Goal: Transaction & Acquisition: Purchase product/service

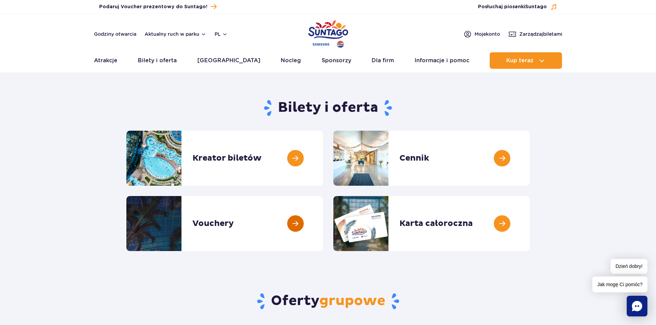
click at [323, 222] on link at bounding box center [323, 223] width 0 height 55
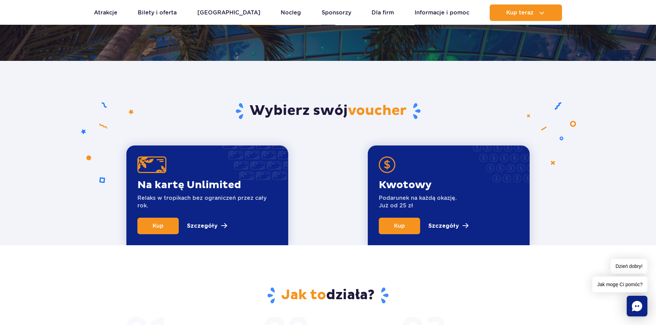
scroll to position [172, 0]
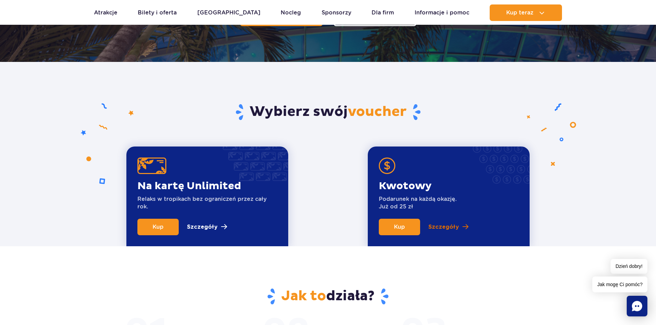
click at [443, 228] on p "Szczegóły" at bounding box center [443, 227] width 31 height 8
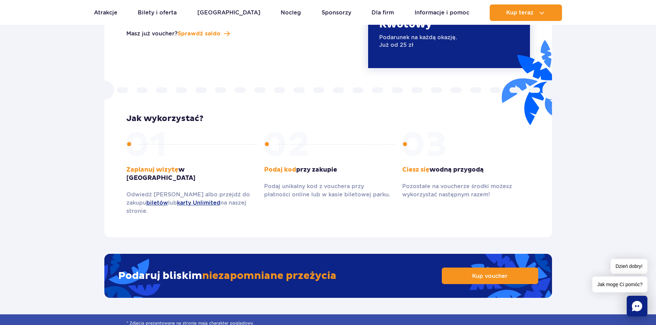
scroll to position [941, 0]
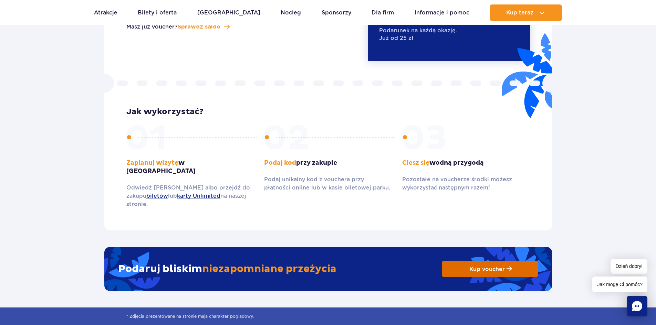
click at [481, 266] on span "Kup voucher" at bounding box center [486, 269] width 35 height 7
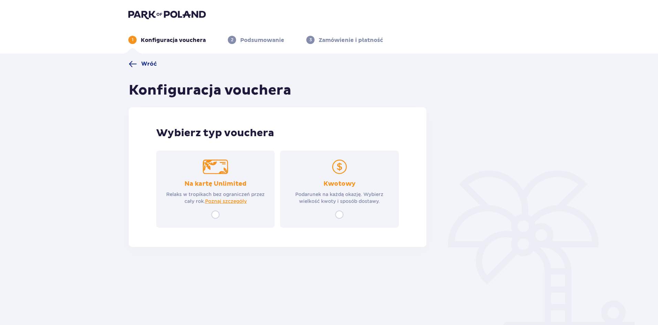
click at [345, 170] on img at bounding box center [339, 167] width 25 height 14
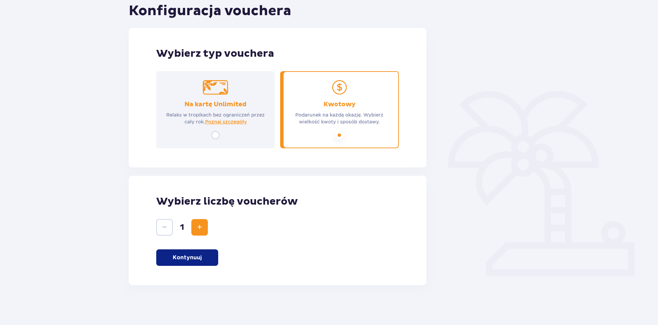
scroll to position [81, 0]
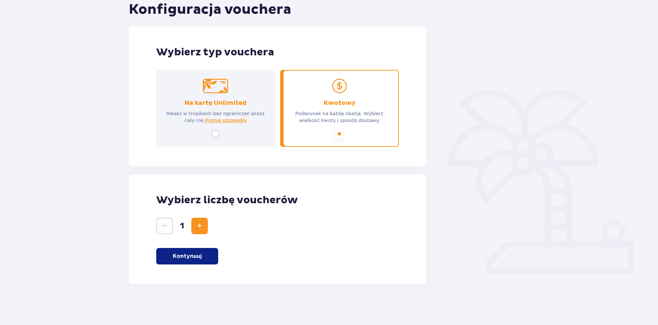
click at [199, 226] on span "Zwiększ" at bounding box center [200, 226] width 8 height 8
click at [180, 256] on p "Kontynuuj" at bounding box center [187, 257] width 29 height 8
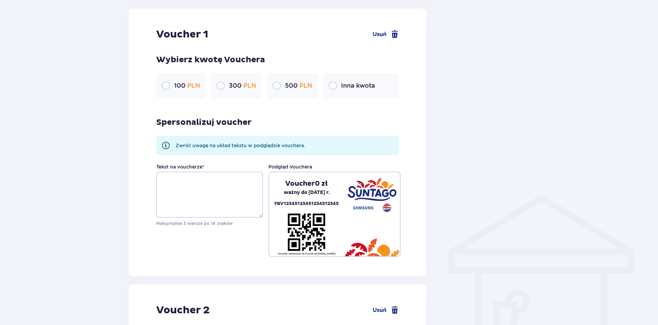
scroll to position [365, 0]
click at [164, 86] on input "radio" at bounding box center [166, 85] width 8 height 8
radio input "true"
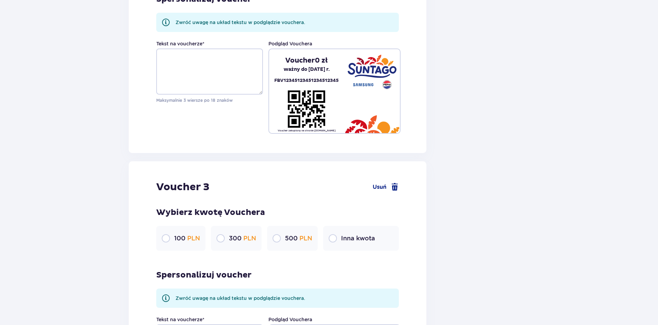
scroll to position [778, 0]
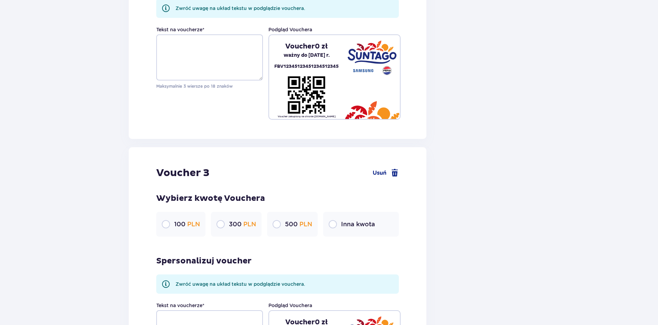
click at [162, 223] on input "radio" at bounding box center [166, 224] width 8 height 8
radio input "true"
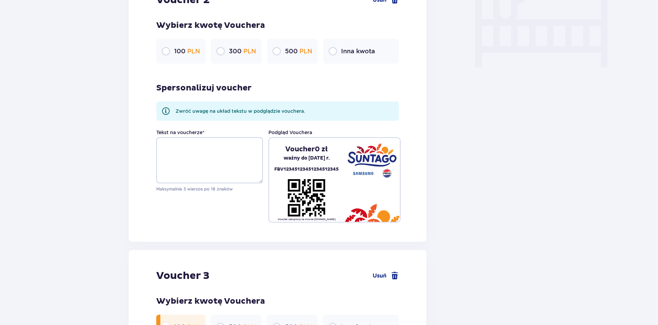
scroll to position [675, 0]
click at [168, 51] on input "radio" at bounding box center [166, 52] width 8 height 8
radio input "true"
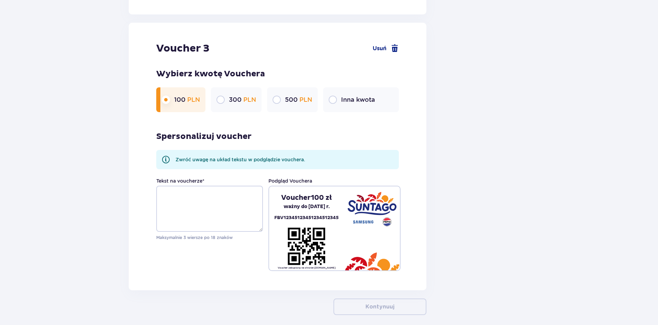
scroll to position [934, 0]
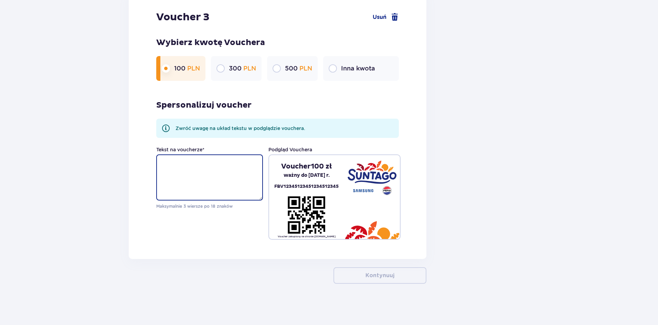
click at [181, 166] on textarea "Tekst na voucherze *" at bounding box center [209, 178] width 107 height 46
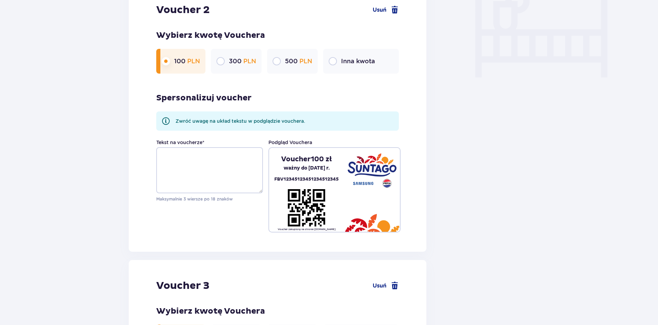
scroll to position [659, 0]
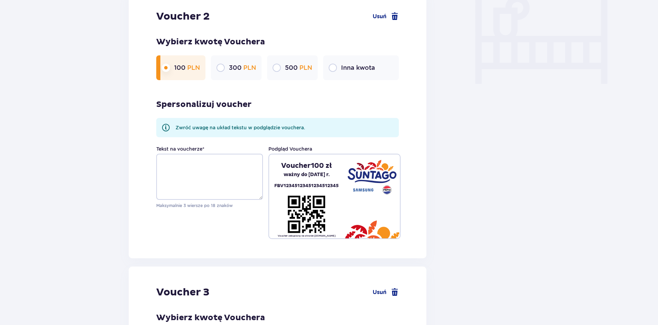
type textarea "Aaron"
click at [199, 160] on textarea "Tekst na voucherze *" at bounding box center [209, 177] width 107 height 46
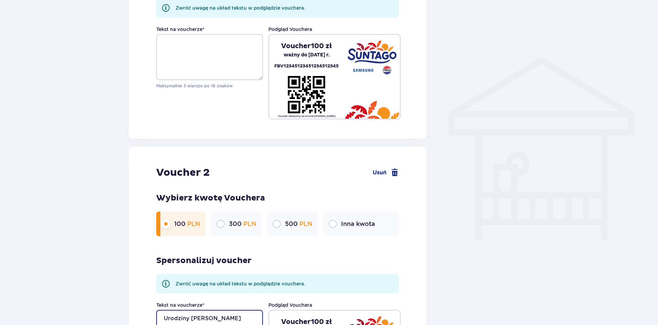
scroll to position [486, 0]
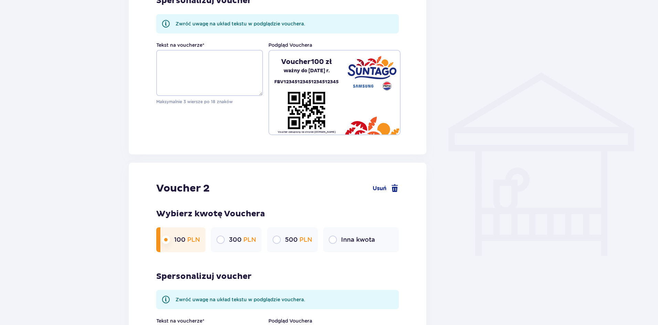
type textarea "Urodziny Adama"
click at [197, 62] on textarea "Tekst na voucherze *" at bounding box center [209, 73] width 107 height 46
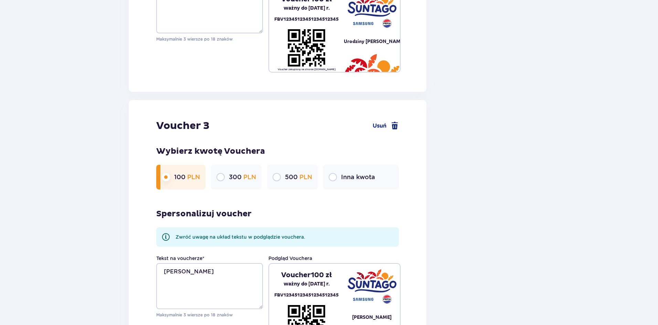
scroll to position [900, 0]
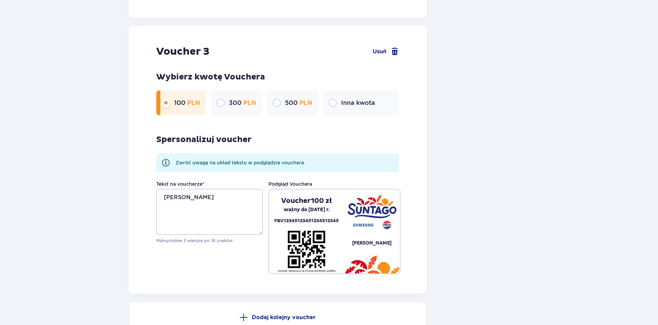
type textarea "Urodziny Marty"
click at [166, 196] on textarea "Aaron" at bounding box center [209, 212] width 107 height 46
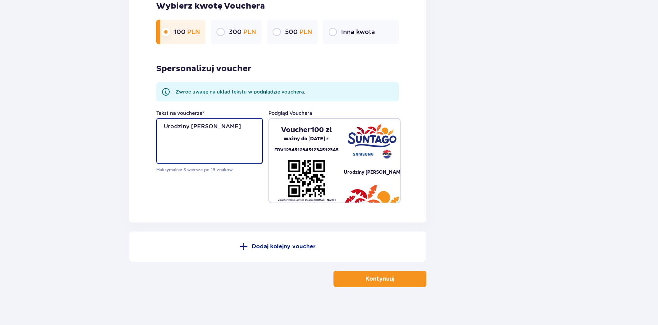
scroll to position [974, 0]
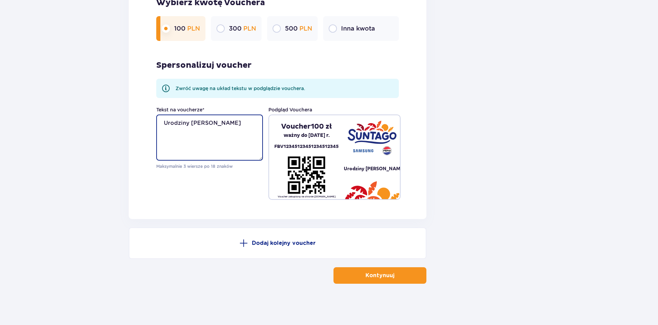
type textarea "Urodziny Aarona"
click at [381, 275] on p "Kontynuuj" at bounding box center [380, 276] width 29 height 8
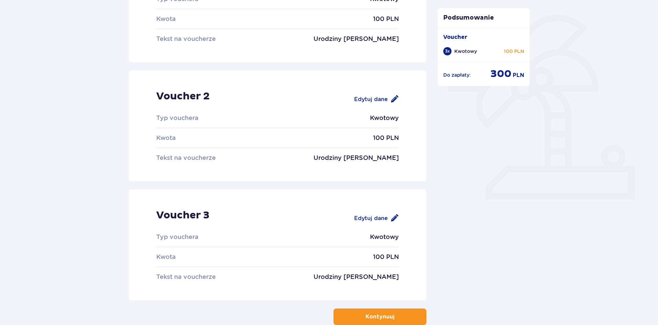
scroll to position [172, 0]
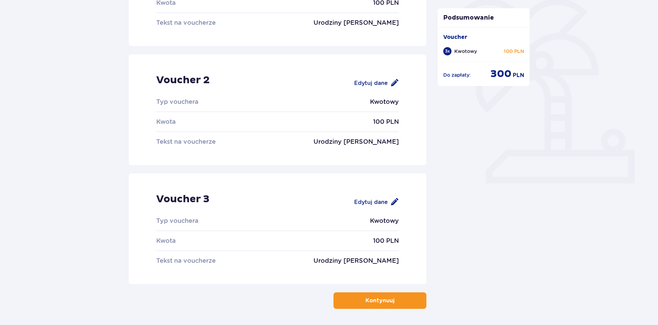
click at [386, 203] on div "Edytuj dane" at bounding box center [376, 202] width 45 height 8
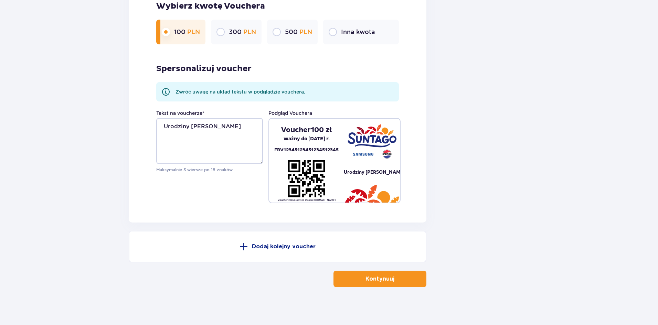
scroll to position [974, 0]
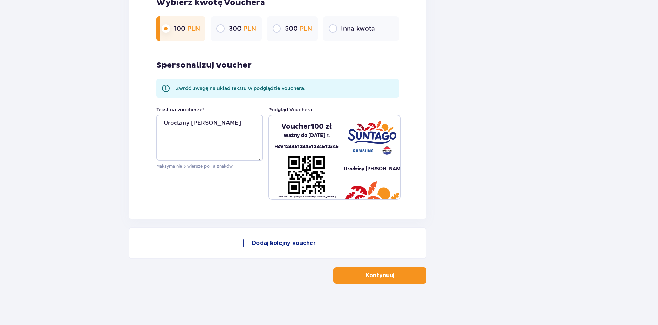
click at [384, 276] on p "Kontynuuj" at bounding box center [380, 276] width 29 height 8
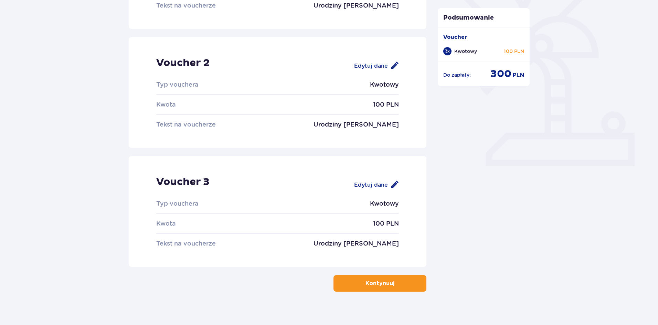
scroll to position [197, 0]
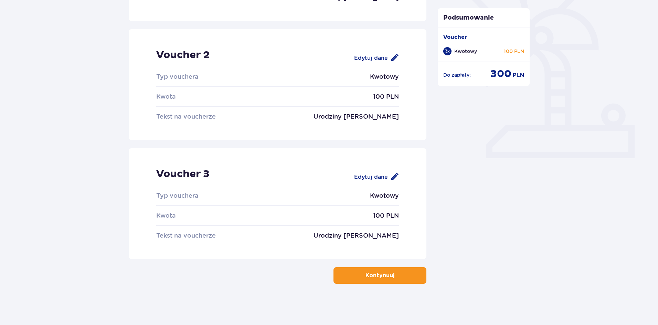
click at [372, 277] on p "Kontynuuj" at bounding box center [380, 276] width 29 height 8
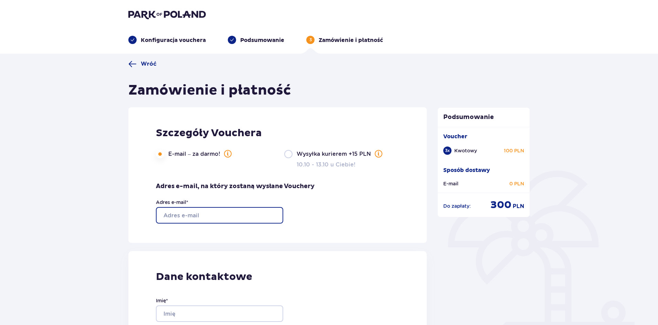
drag, startPoint x: 168, startPoint y: 216, endPoint x: 163, endPoint y: 218, distance: 5.7
click at [163, 218] on input "Adres e-mail *" at bounding box center [219, 215] width 127 height 17
type input "[EMAIL_ADDRESS][DOMAIN_NAME]"
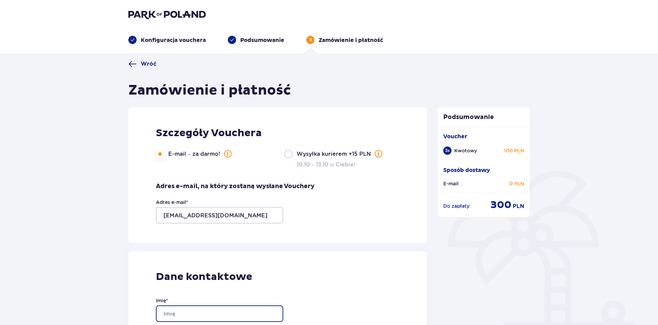
type input "Ewa"
type input "Jacuńska"
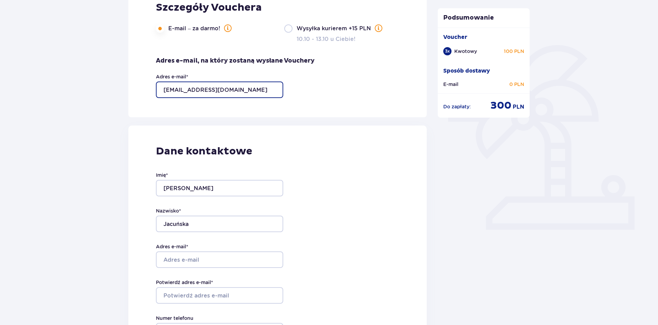
scroll to position [138, 0]
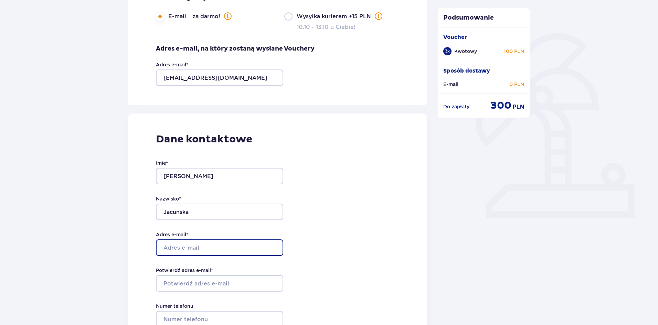
click at [179, 249] on input "Adres e-mail *" at bounding box center [219, 248] width 127 height 17
type input "[EMAIL_ADDRESS][DOMAIN_NAME]"
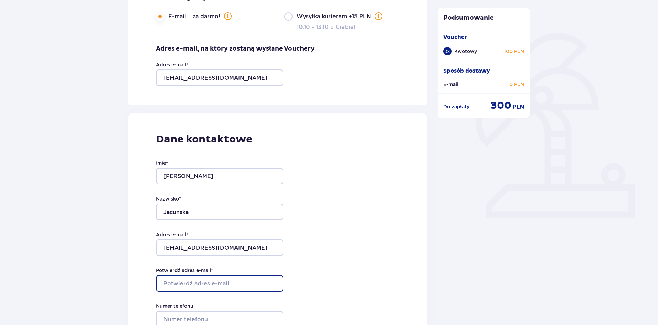
type input "[EMAIL_ADDRESS][DOMAIN_NAME]"
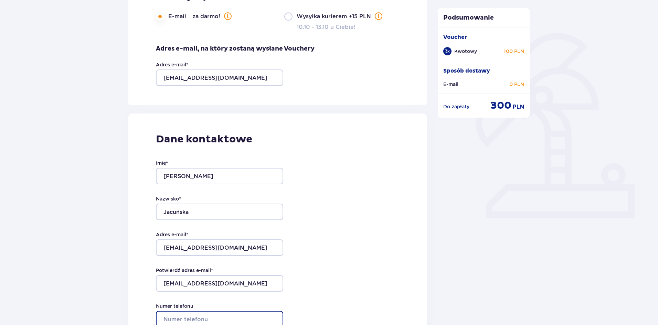
type input "603915081"
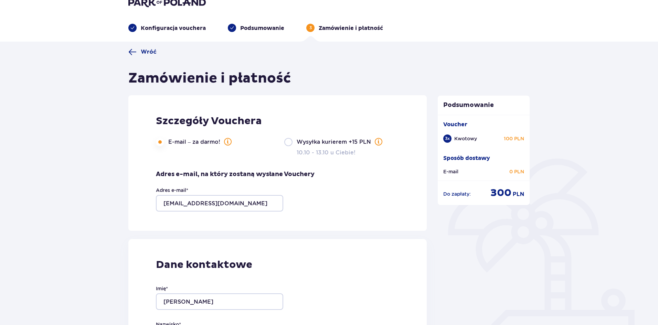
scroll to position [0, 0]
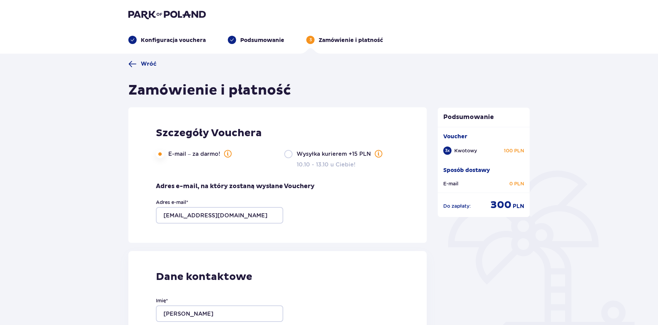
click at [143, 38] on p "Konfiguracja vouchera" at bounding box center [173, 40] width 65 height 8
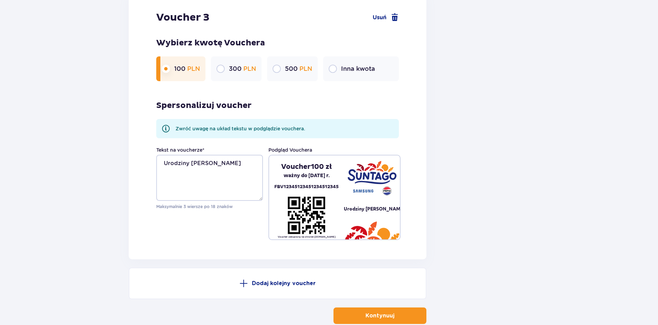
scroll to position [974, 0]
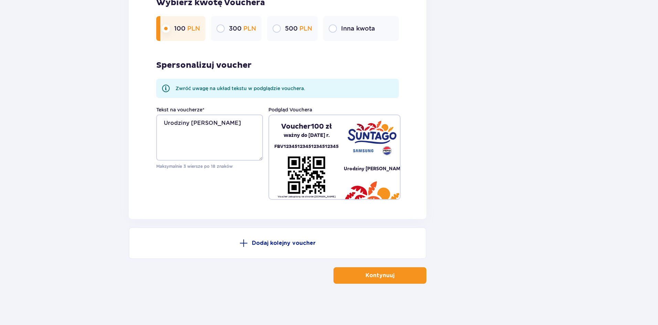
click at [400, 280] on button "Kontynuuj" at bounding box center [380, 276] width 93 height 17
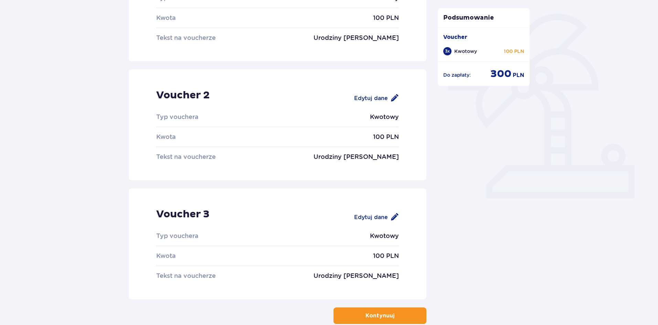
scroll to position [172, 0]
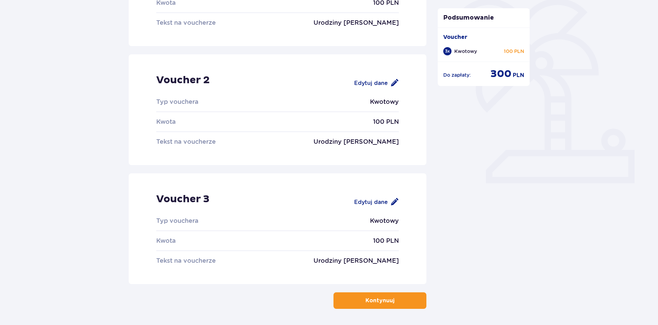
click at [392, 301] on span "button" at bounding box center [396, 301] width 8 height 8
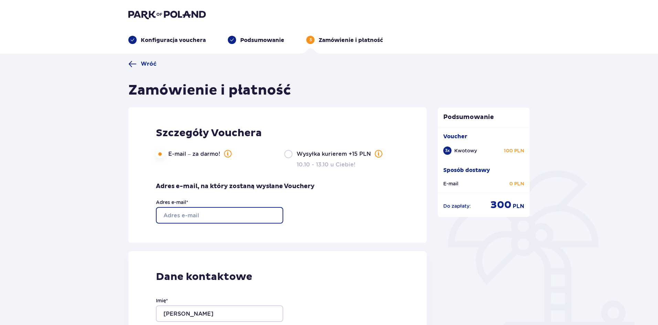
click at [200, 217] on input "Adres e-mail *" at bounding box center [219, 215] width 127 height 17
type input "[EMAIL_ADDRESS][DOMAIN_NAME]"
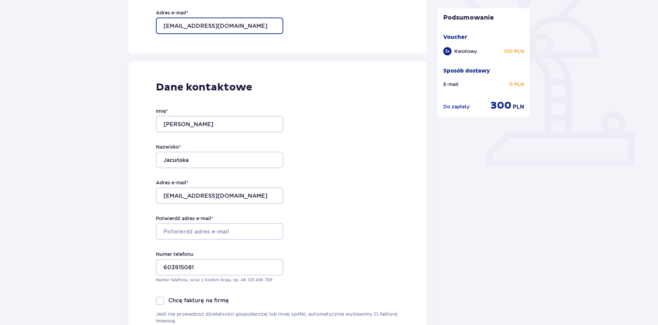
scroll to position [207, 0]
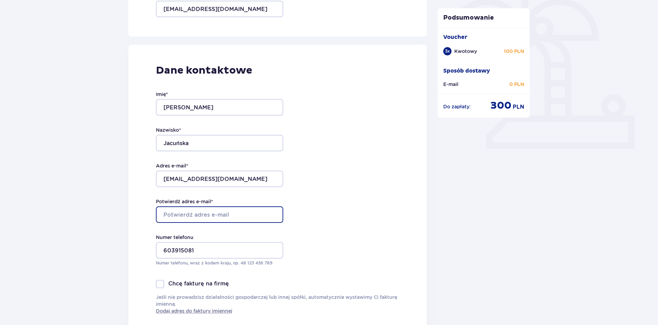
click at [174, 214] on input "Potwierdź adres e-mail *" at bounding box center [219, 215] width 127 height 17
type input "[EMAIL_ADDRESS][DOMAIN_NAME]"
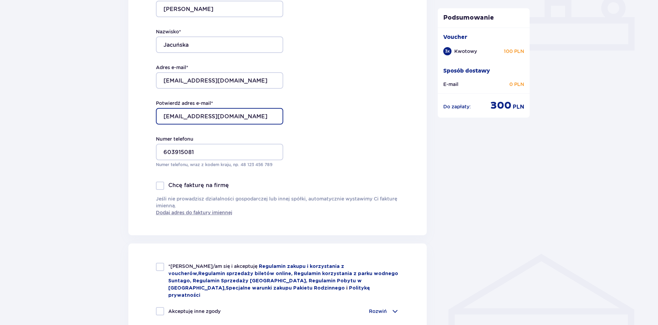
scroll to position [310, 0]
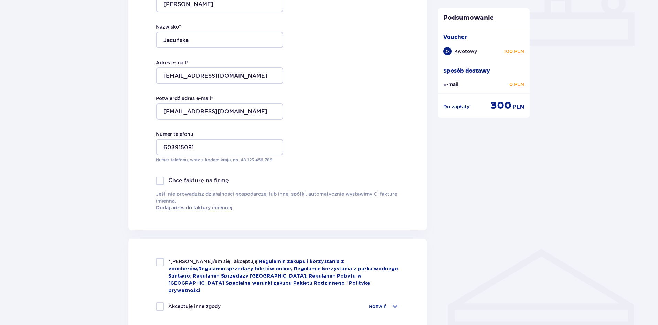
click at [163, 259] on div at bounding box center [160, 262] width 8 height 8
checkbox input "true"
click at [158, 303] on div at bounding box center [160, 307] width 8 height 8
checkbox input "true"
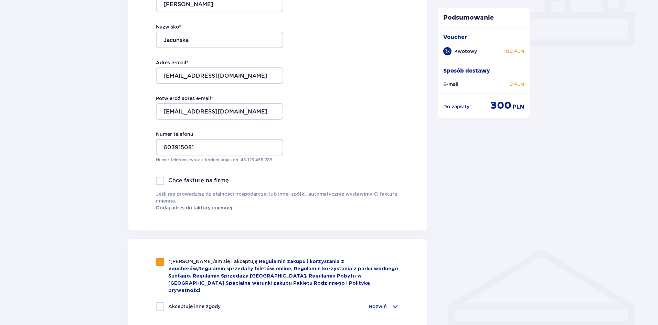
checkbox input "true"
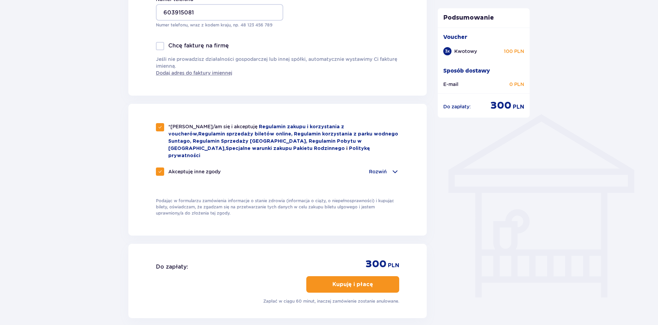
scroll to position [448, 0]
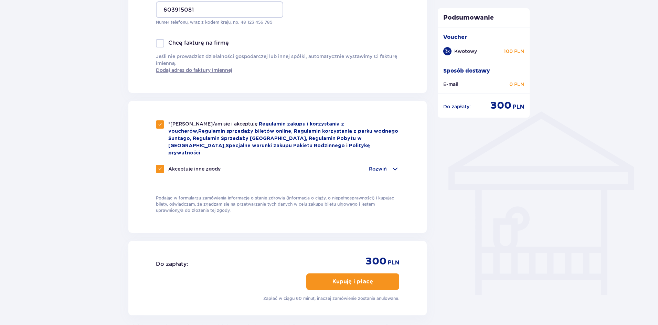
click at [361, 278] on p "Kupuję i płacę" at bounding box center [353, 282] width 41 height 8
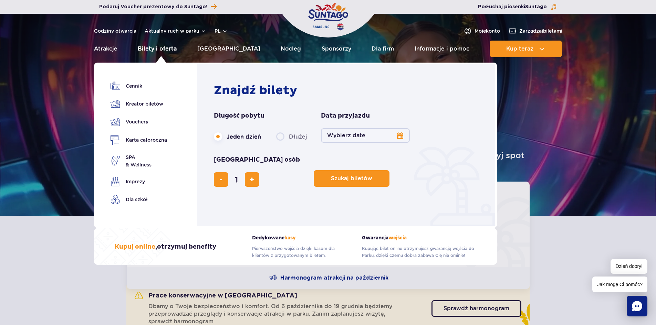
click at [156, 46] on link "Bilety i oferta" at bounding box center [157, 49] width 39 height 17
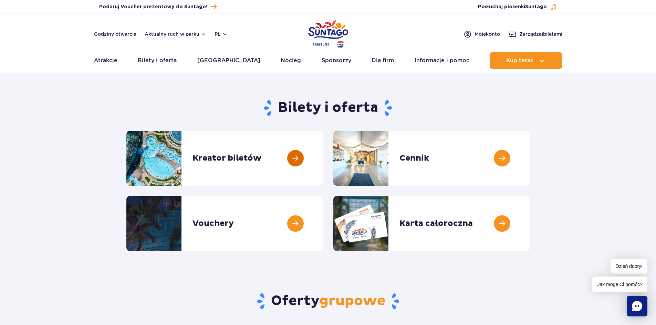
click at [323, 154] on link at bounding box center [323, 158] width 0 height 55
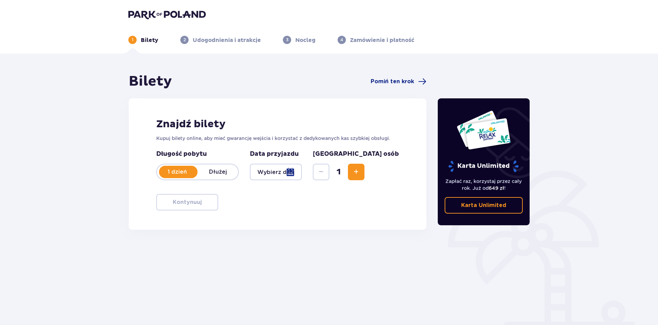
click at [360, 173] on span "Zwiększ" at bounding box center [356, 172] width 8 height 8
click at [302, 172] on div at bounding box center [276, 172] width 52 height 17
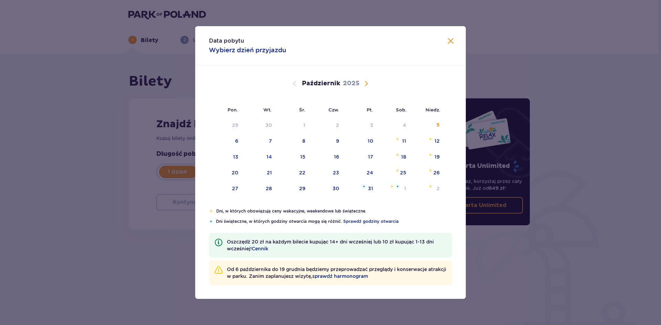
click at [450, 43] on span "Zamknij" at bounding box center [451, 41] width 8 height 8
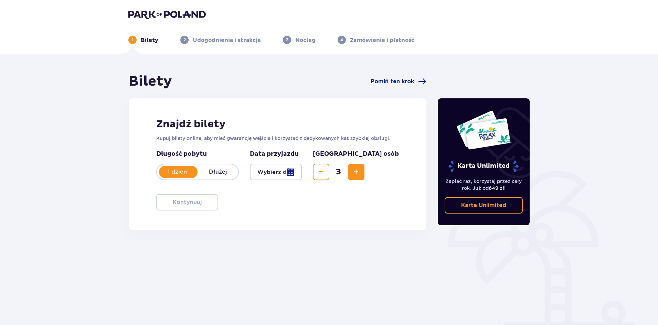
click at [302, 172] on div at bounding box center [276, 172] width 52 height 17
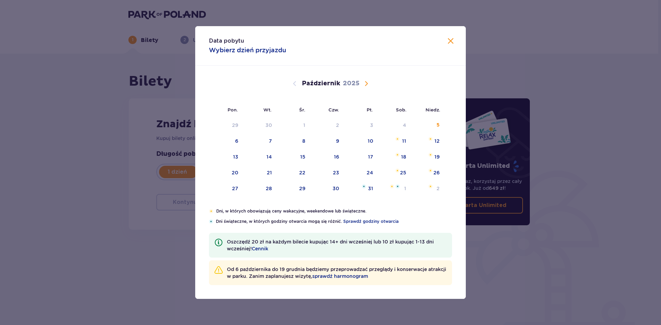
click at [365, 82] on span "Następny miesiąc" at bounding box center [366, 84] width 8 height 8
click at [404, 157] on div "15" at bounding box center [402, 157] width 5 height 7
type input "15.11.25"
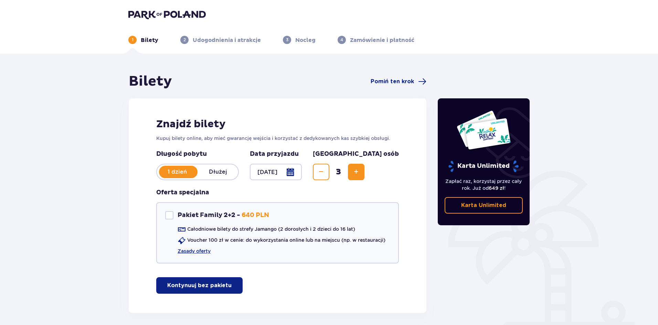
click at [194, 286] on p "Kontynuuj bez pakietu" at bounding box center [199, 286] width 64 height 8
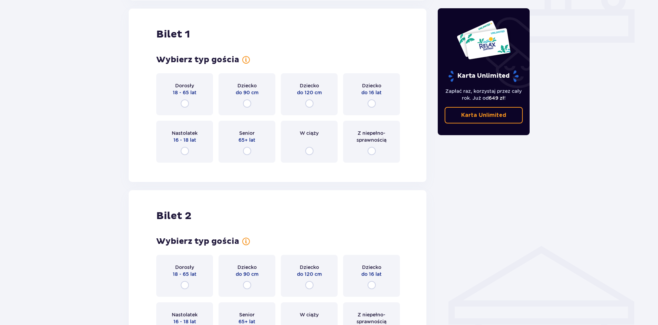
scroll to position [313, 0]
click at [247, 104] on input "radio" at bounding box center [247, 103] width 8 height 8
radio input "true"
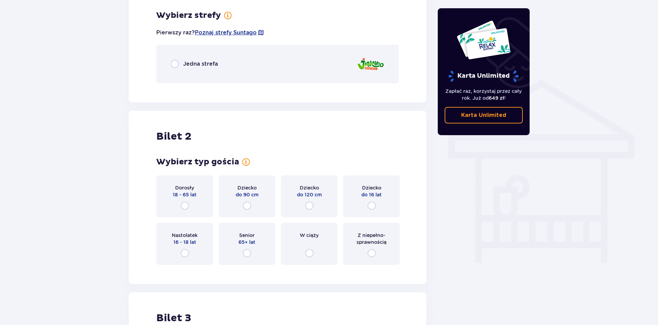
scroll to position [481, 0]
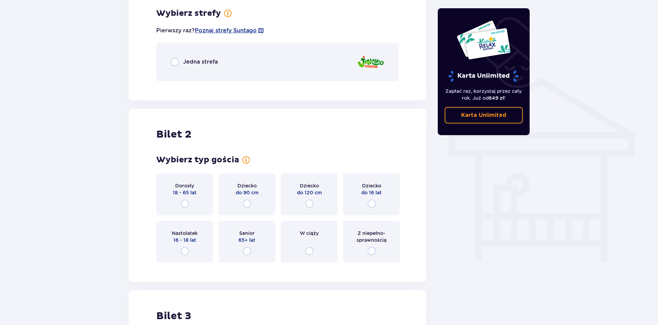
click at [186, 202] on input "radio" at bounding box center [185, 204] width 8 height 8
radio input "true"
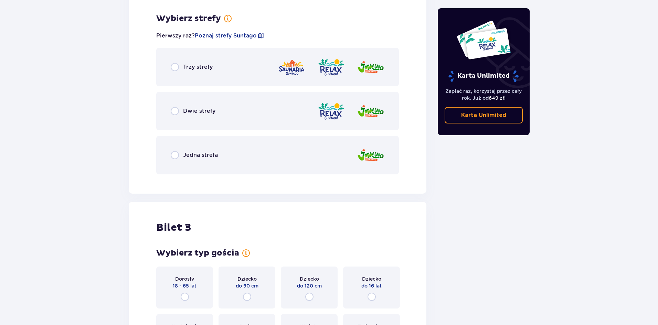
scroll to position [750, 0]
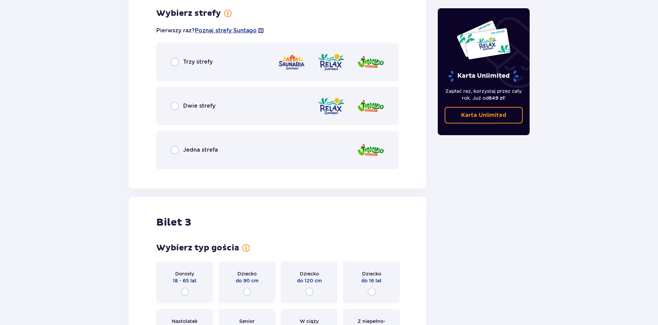
click at [175, 106] on input "radio" at bounding box center [175, 106] width 8 height 8
radio input "true"
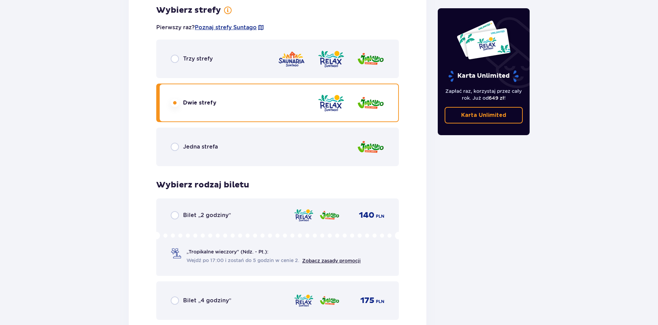
scroll to position [753, 0]
click at [174, 103] on input "radio" at bounding box center [175, 103] width 8 height 8
click at [176, 146] on input "radio" at bounding box center [175, 147] width 8 height 8
radio input "true"
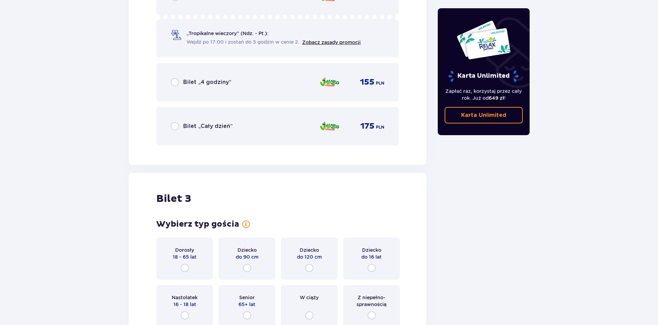
scroll to position [994, 0]
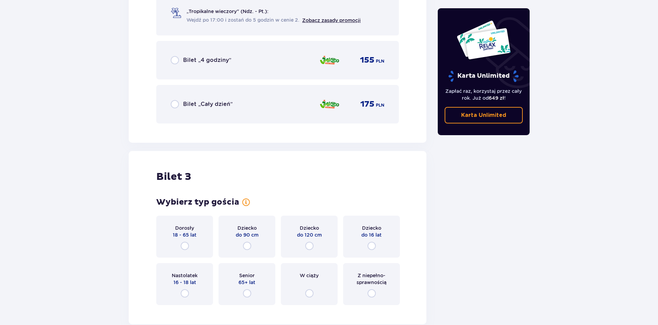
drag, startPoint x: 174, startPoint y: 59, endPoint x: 195, endPoint y: 110, distance: 55.3
click at [195, 110] on div "Bilet „2 godziny” 120 PLN „Tropikalne wieczory" (Ndz. - Pt.): Wejdź po 17:00 i …" at bounding box center [277, 41] width 243 height 166
click at [180, 104] on div "Bilet „Cały dzień”" at bounding box center [202, 104] width 62 height 8
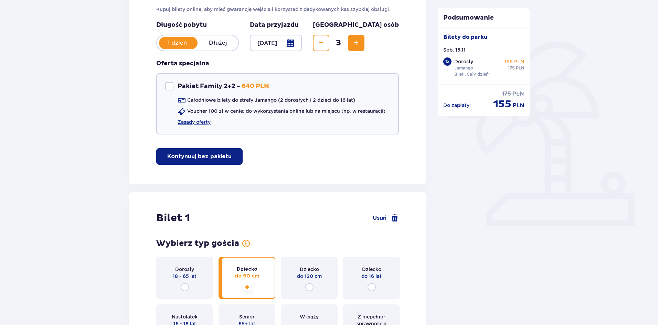
scroll to position [38, 0]
